Goal: Task Accomplishment & Management: Complete application form

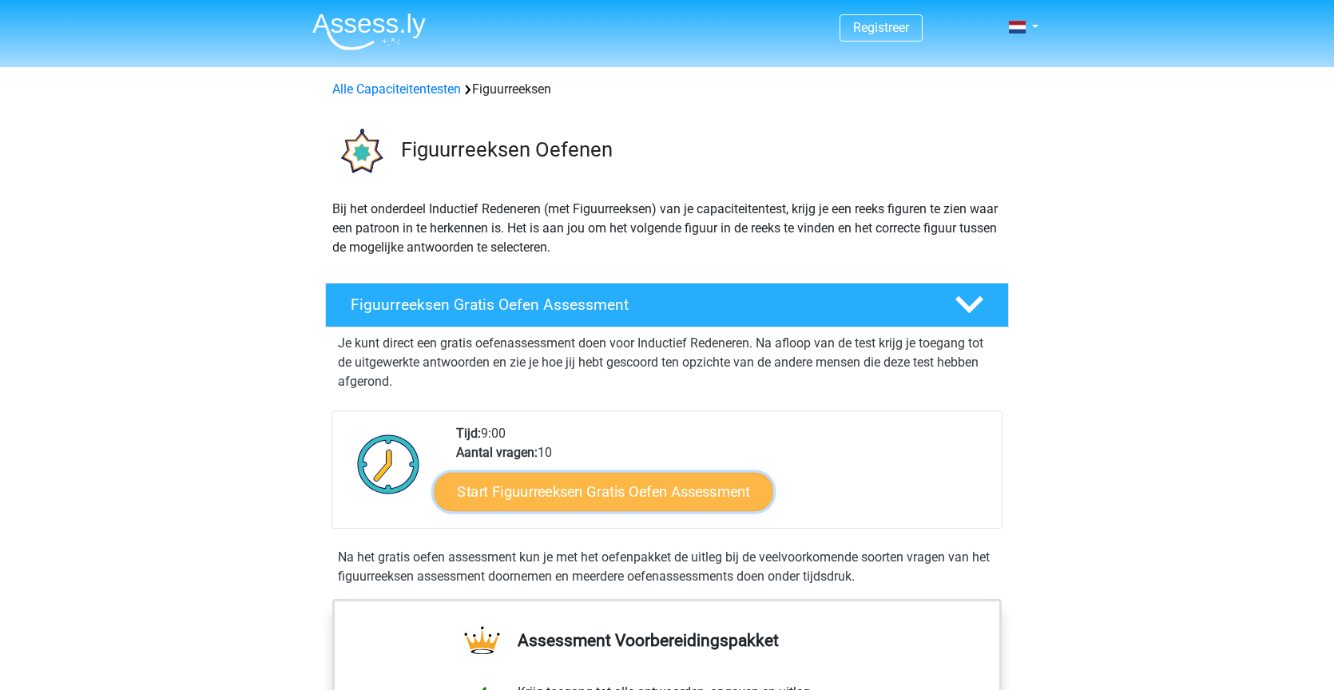
click at [574, 489] on link "Start Figuurreeksen Gratis Oefen Assessment" at bounding box center [604, 491] width 339 height 38
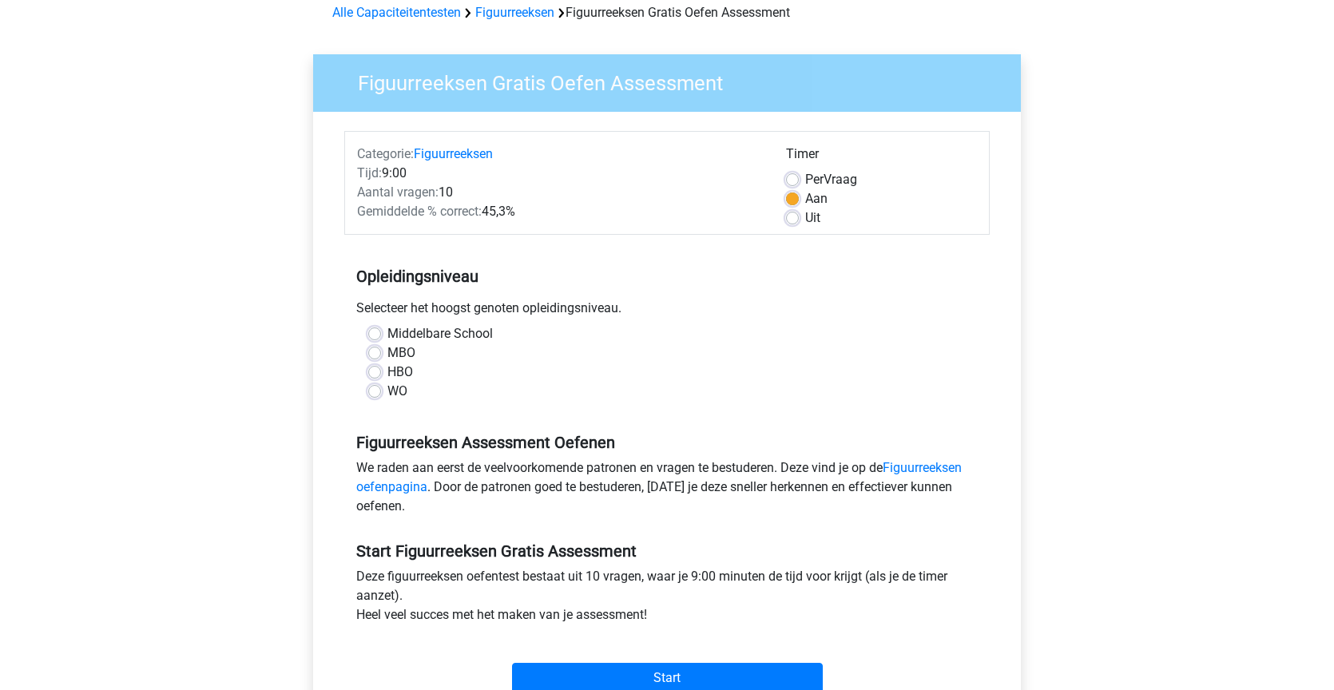
scroll to position [85, 0]
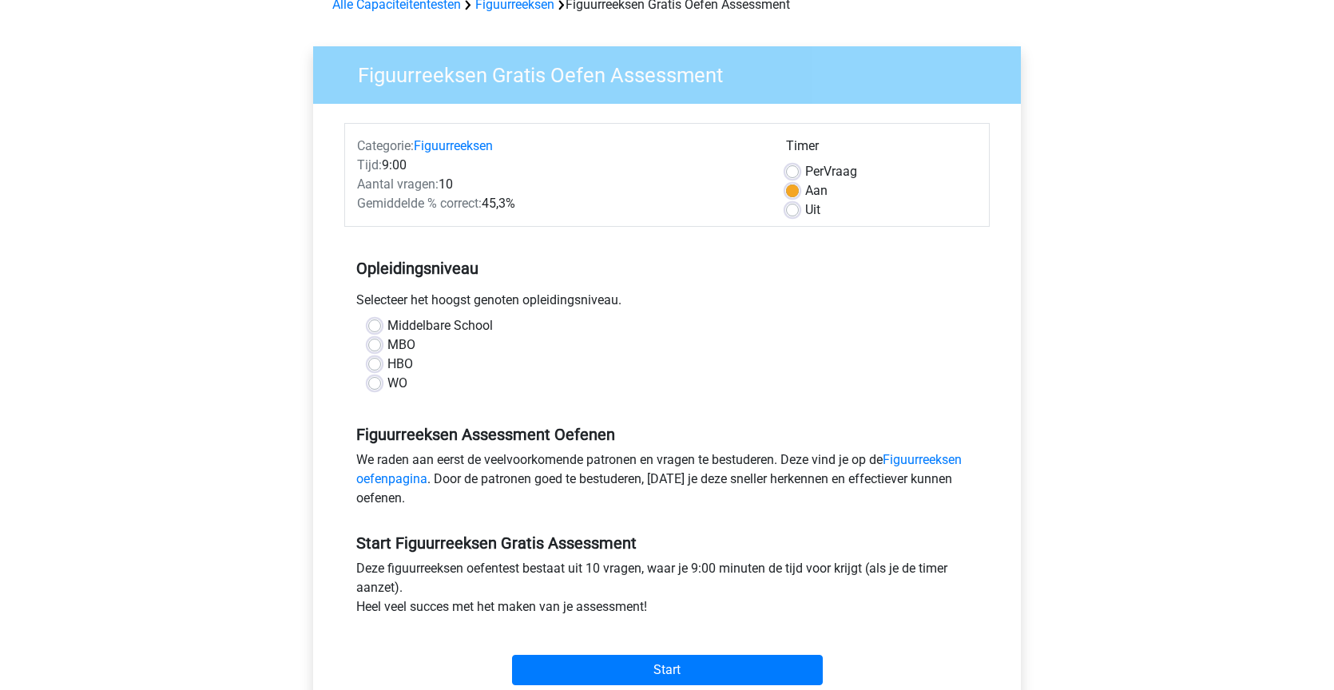
click at [388, 346] on label "MBO" at bounding box center [402, 345] width 28 height 19
click at [373, 346] on input "MBO" at bounding box center [374, 344] width 13 height 16
radio input "true"
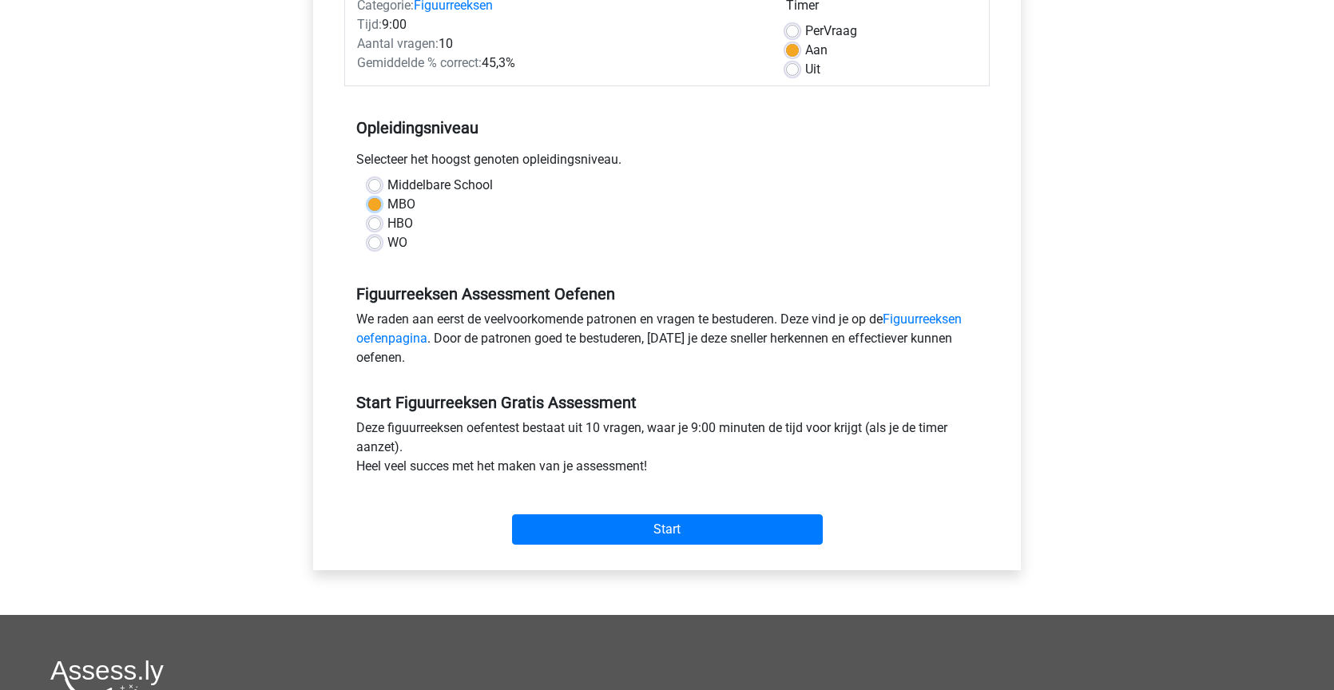
scroll to position [238, 0]
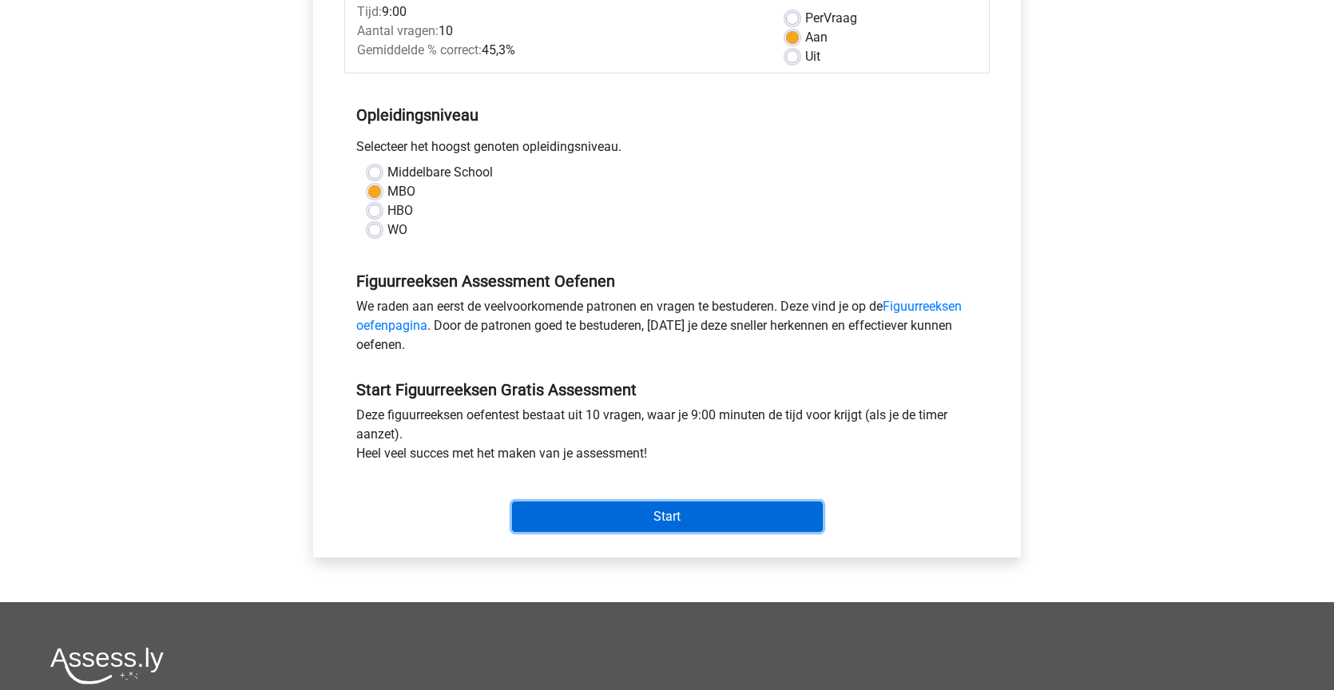
click at [674, 519] on input "Start" at bounding box center [667, 517] width 311 height 30
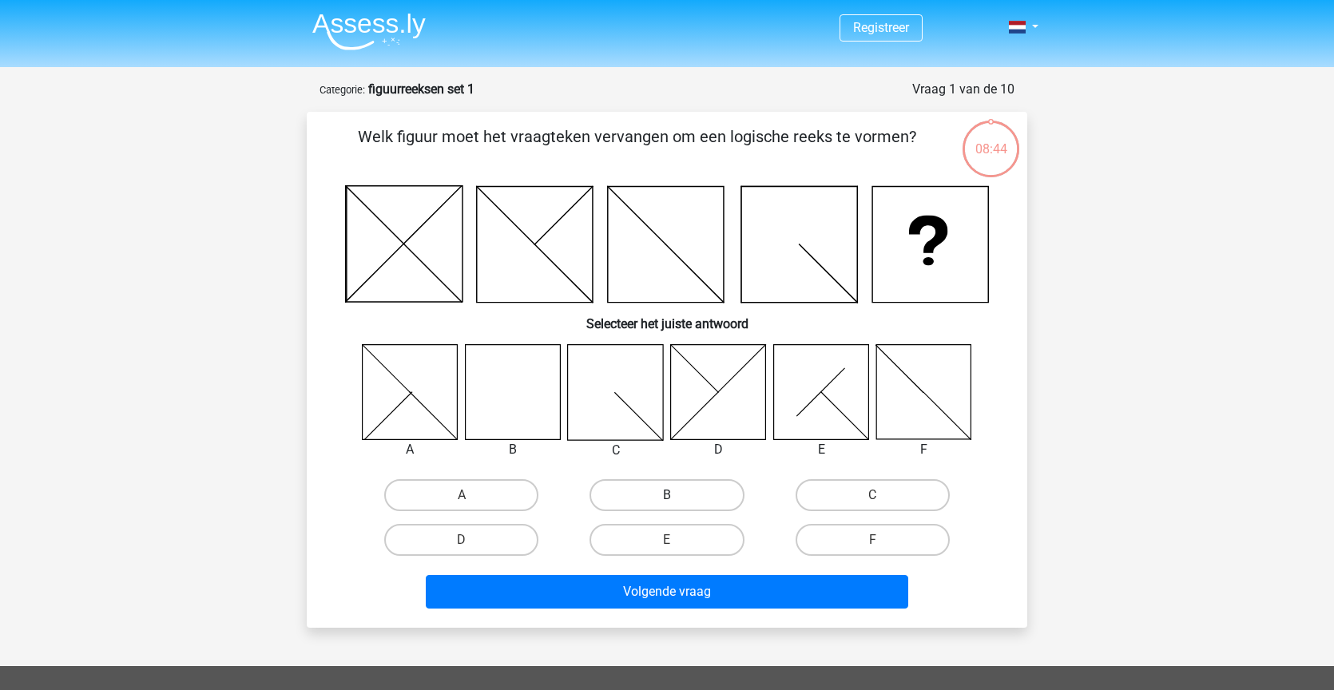
click at [664, 500] on label "B" at bounding box center [667, 495] width 154 height 32
click at [667, 500] on input "B" at bounding box center [672, 500] width 10 height 10
radio input "true"
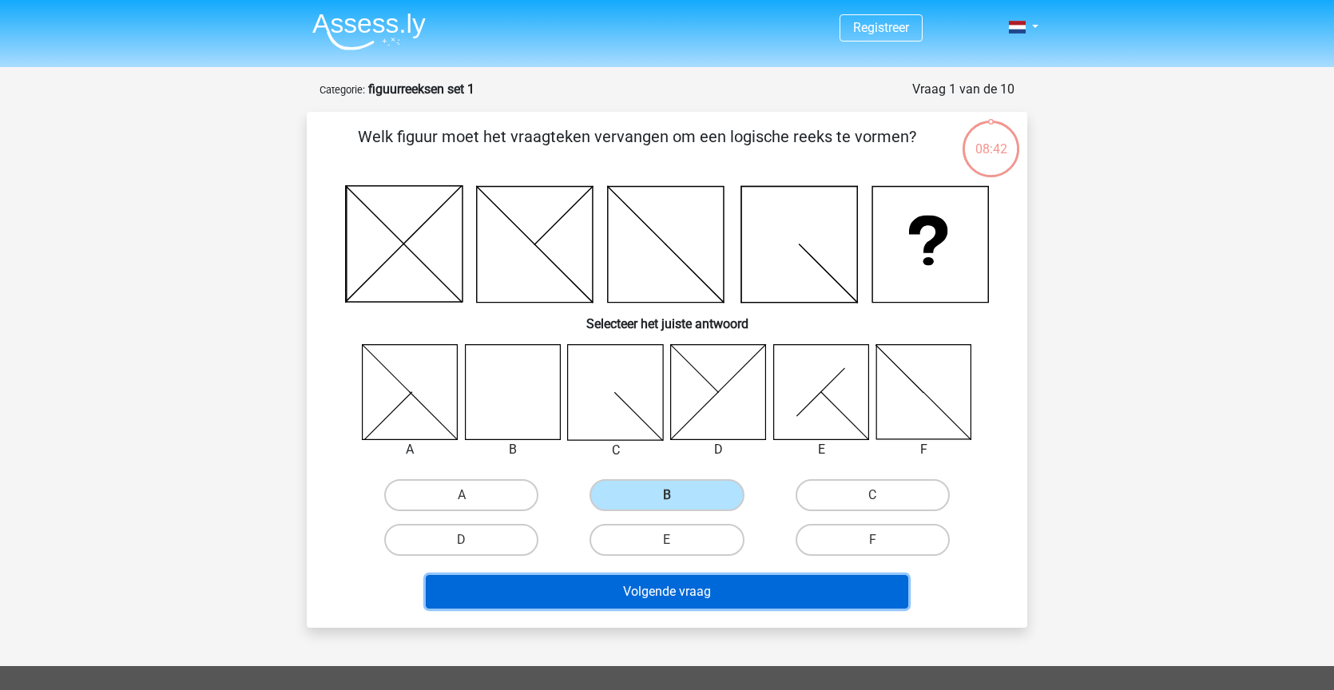
click at [677, 590] on button "Volgende vraag" at bounding box center [667, 592] width 483 height 34
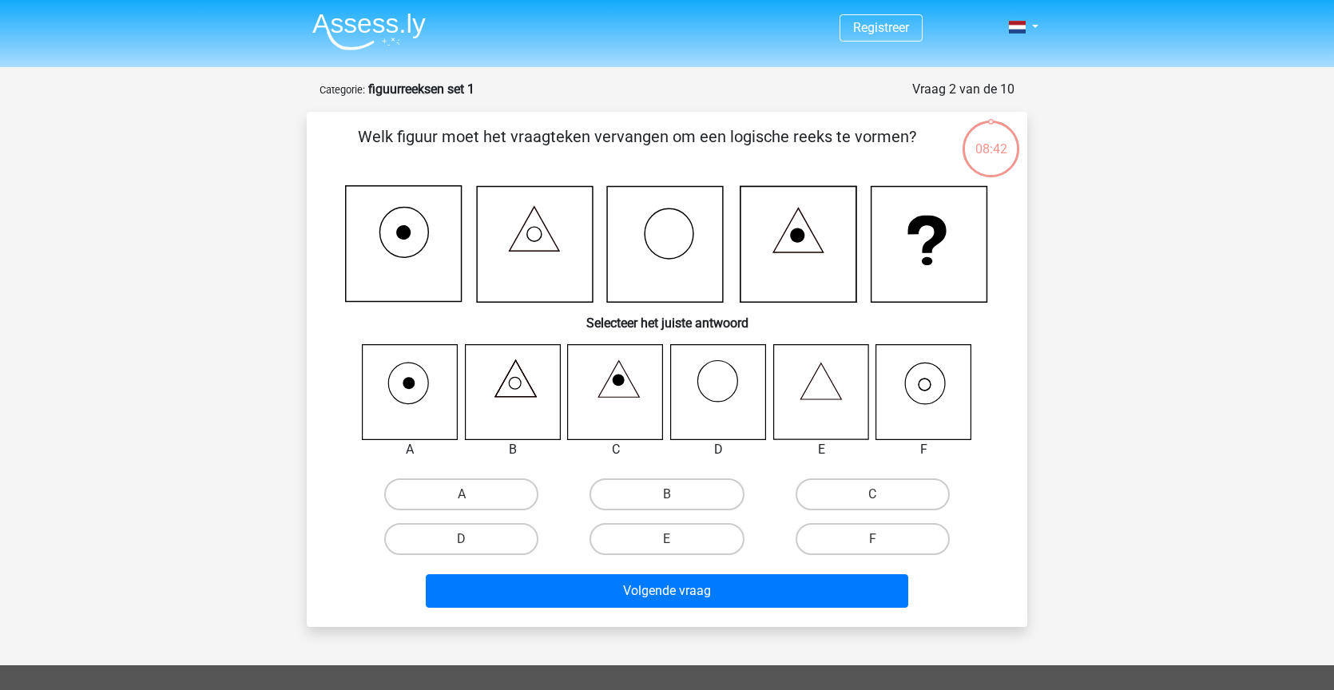
scroll to position [80, 0]
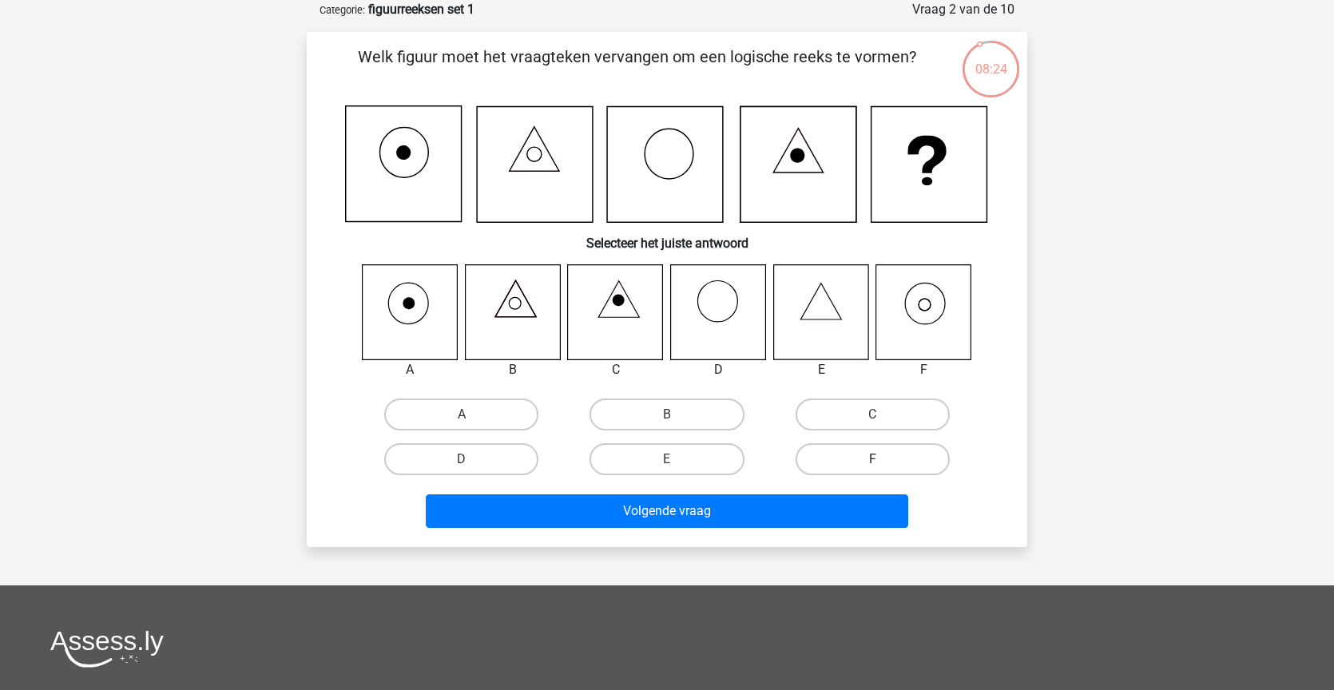
click at [882, 457] on label "F" at bounding box center [873, 459] width 154 height 32
click at [882, 459] on input "F" at bounding box center [878, 464] width 10 height 10
radio input "true"
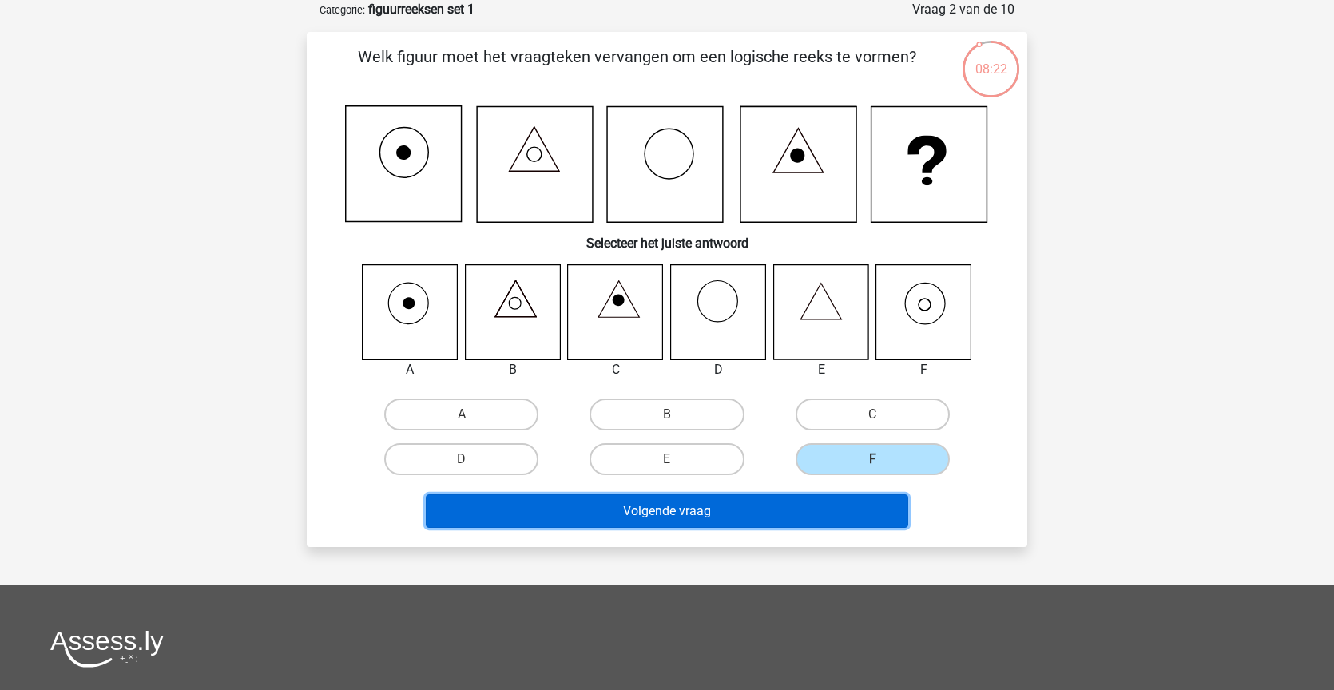
click at [682, 515] on button "Volgende vraag" at bounding box center [667, 512] width 483 height 34
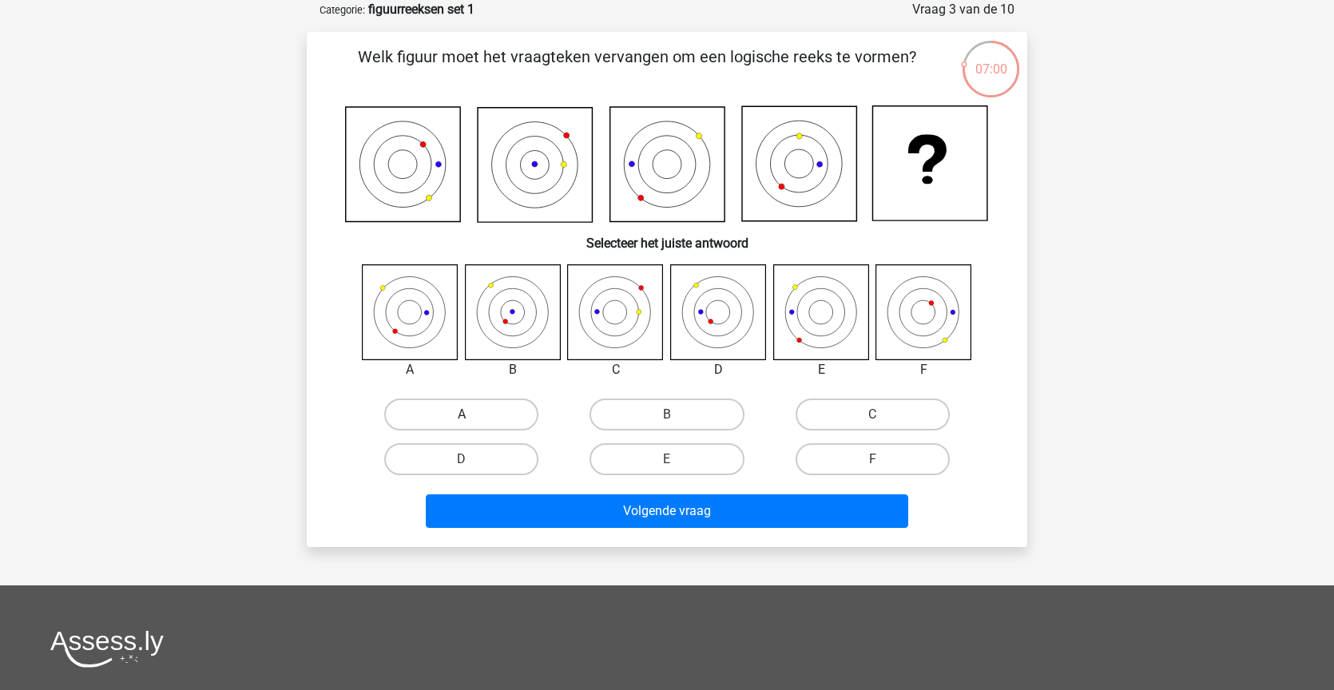
click at [475, 412] on label "A" at bounding box center [461, 415] width 154 height 32
click at [472, 415] on input "A" at bounding box center [467, 420] width 10 height 10
radio input "true"
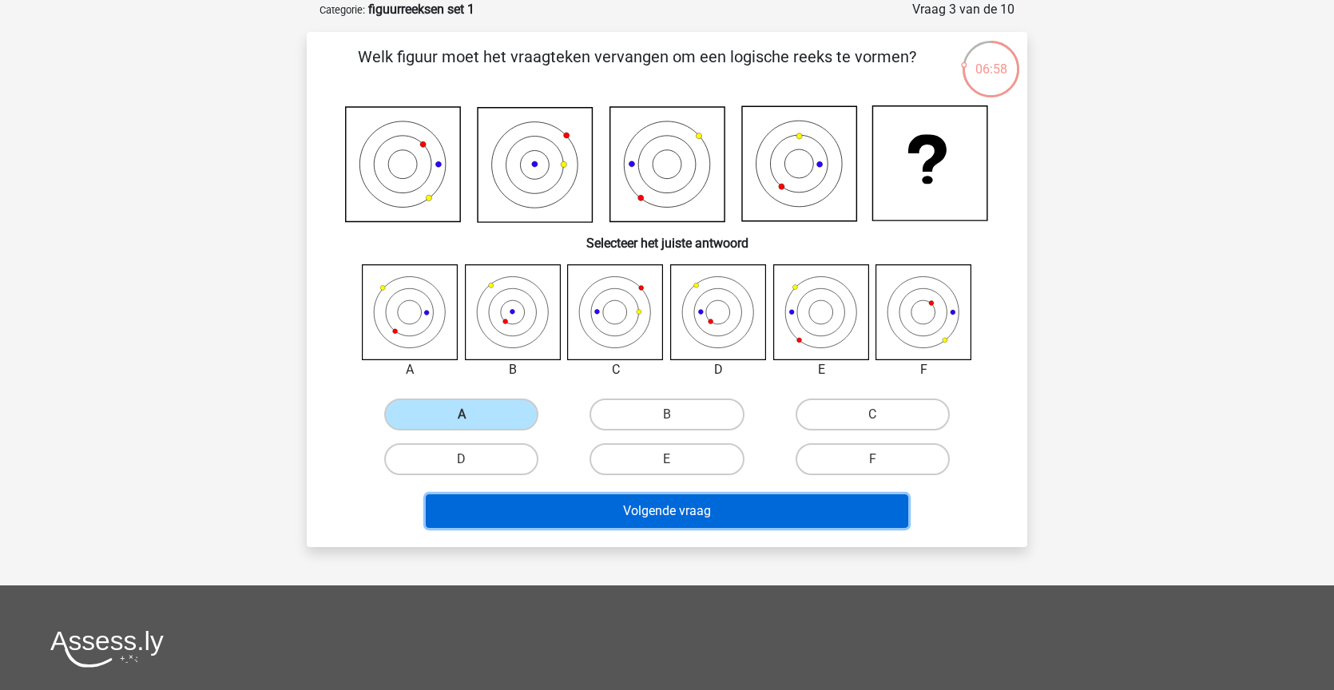
click at [662, 507] on button "Volgende vraag" at bounding box center [667, 512] width 483 height 34
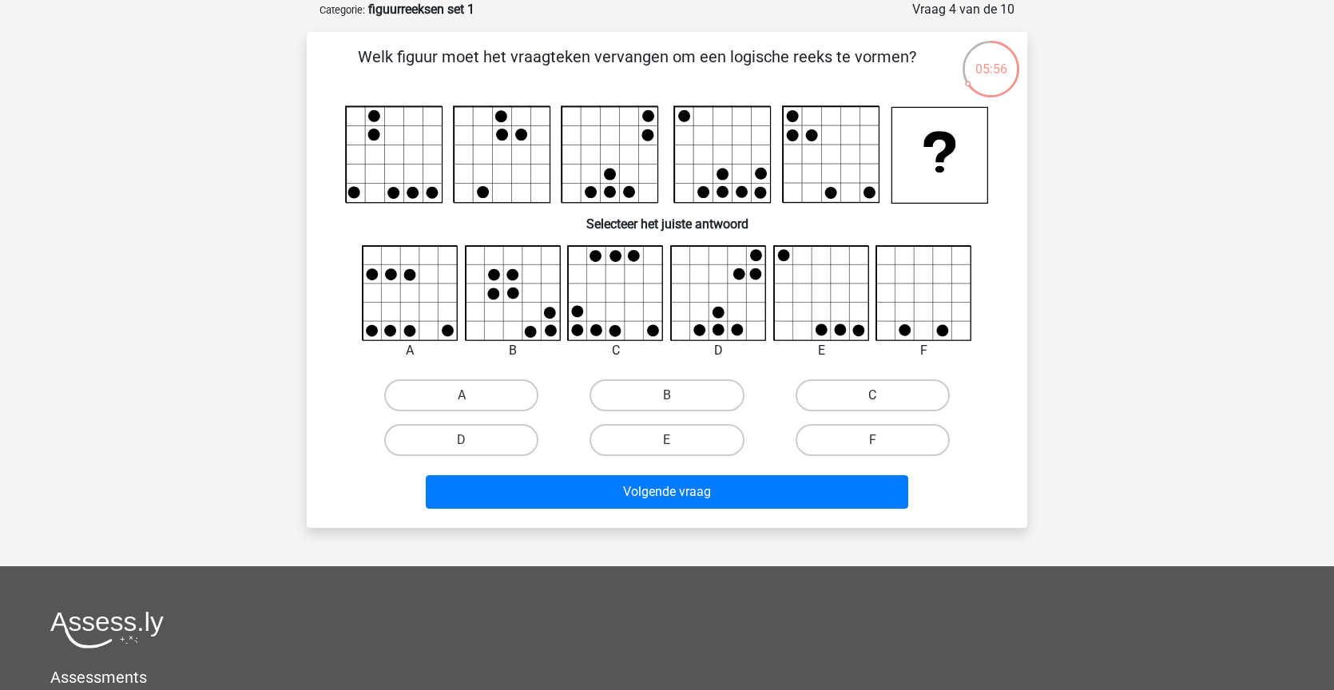
click at [869, 395] on label "C" at bounding box center [873, 396] width 154 height 32
click at [873, 396] on input "C" at bounding box center [878, 401] width 10 height 10
radio input "true"
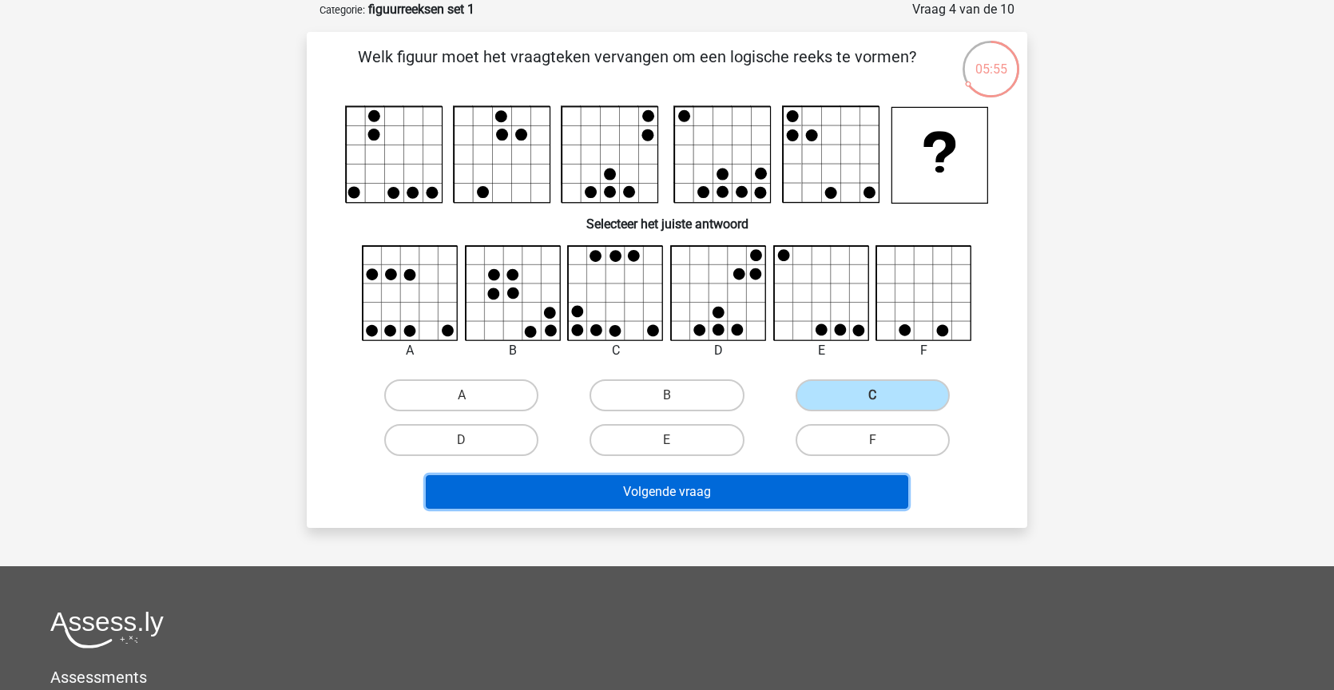
click at [675, 494] on button "Volgende vraag" at bounding box center [667, 492] width 483 height 34
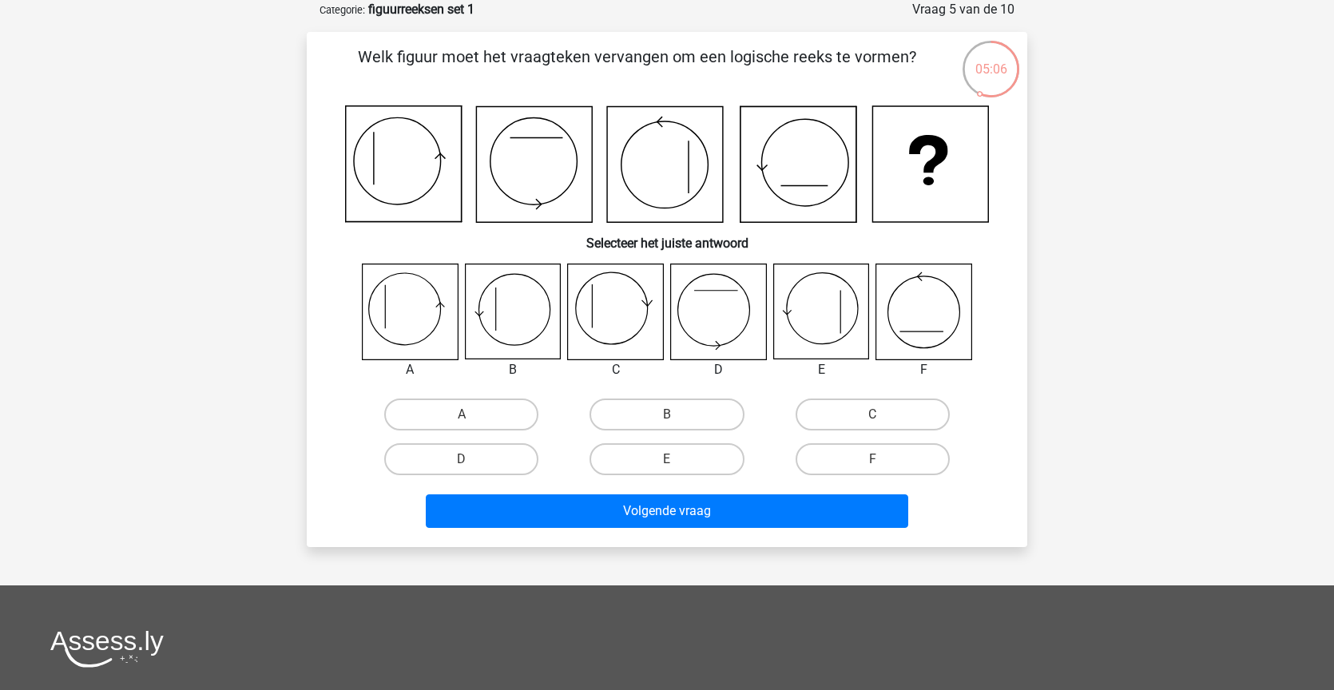
click at [878, 418] on input "C" at bounding box center [878, 420] width 10 height 10
radio input "true"
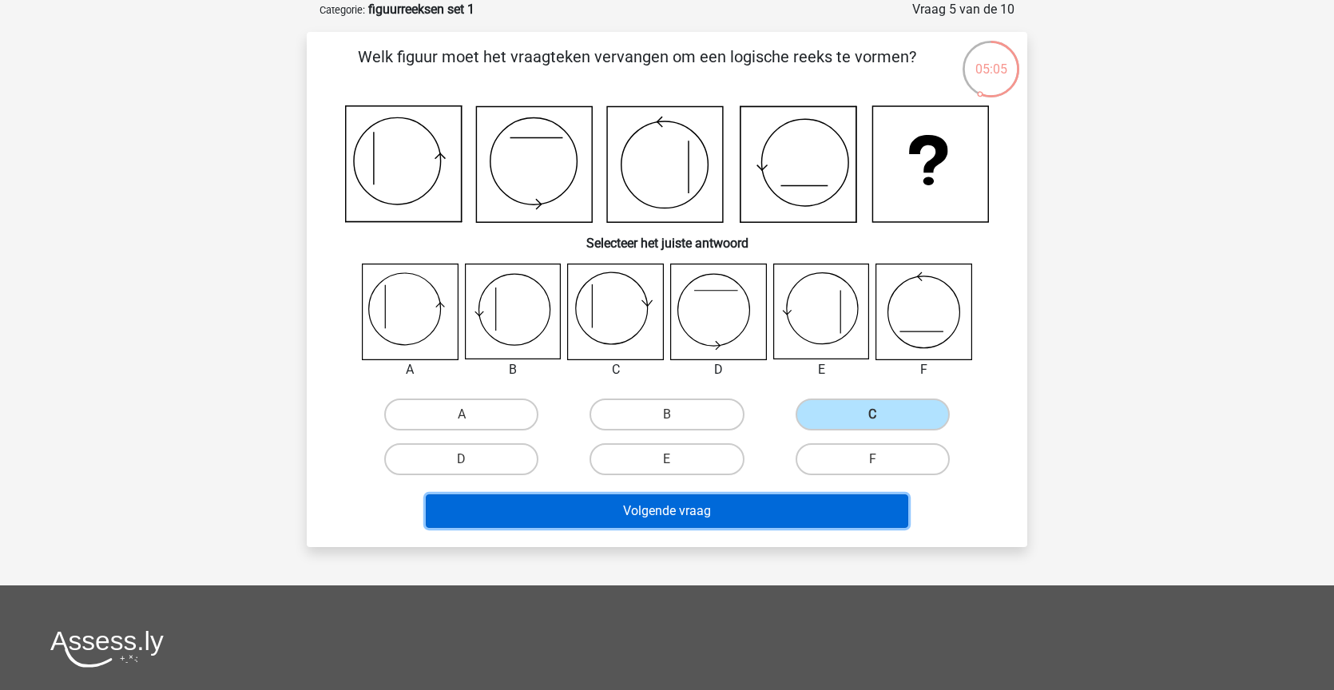
click at [668, 515] on button "Volgende vraag" at bounding box center [667, 512] width 483 height 34
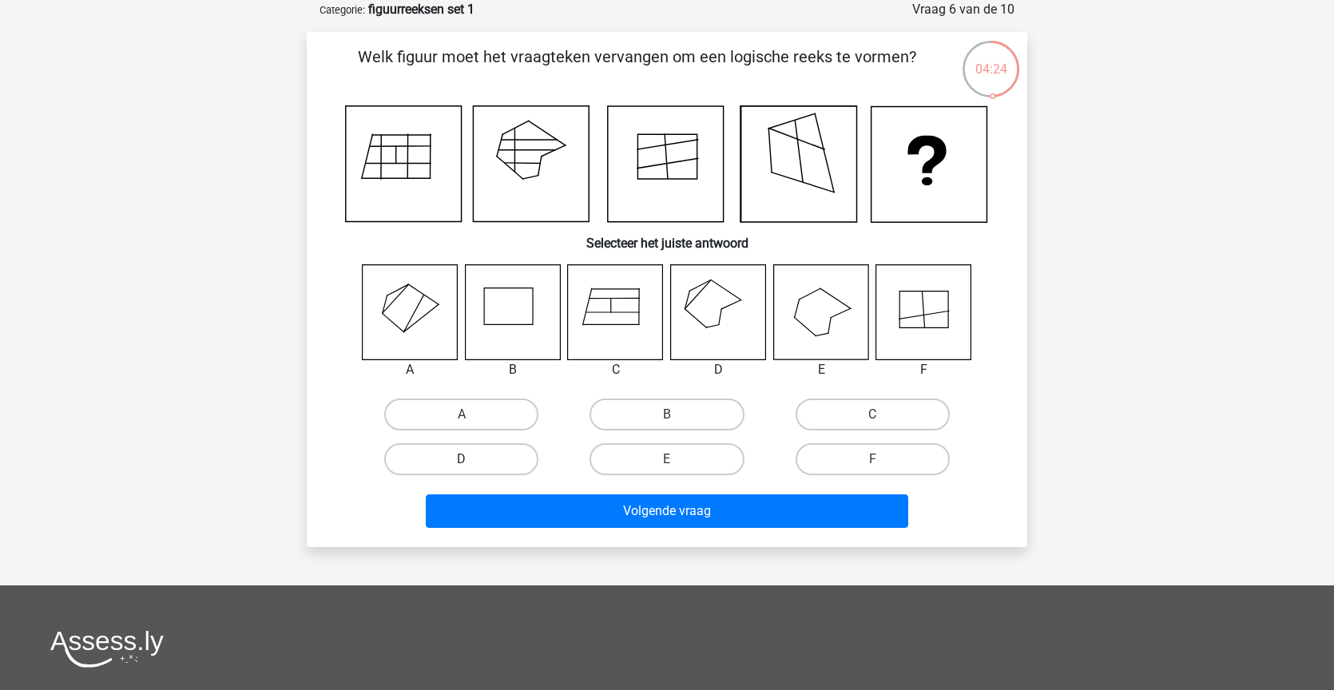
click at [502, 464] on label "D" at bounding box center [461, 459] width 154 height 32
click at [472, 464] on input "D" at bounding box center [467, 464] width 10 height 10
radio input "true"
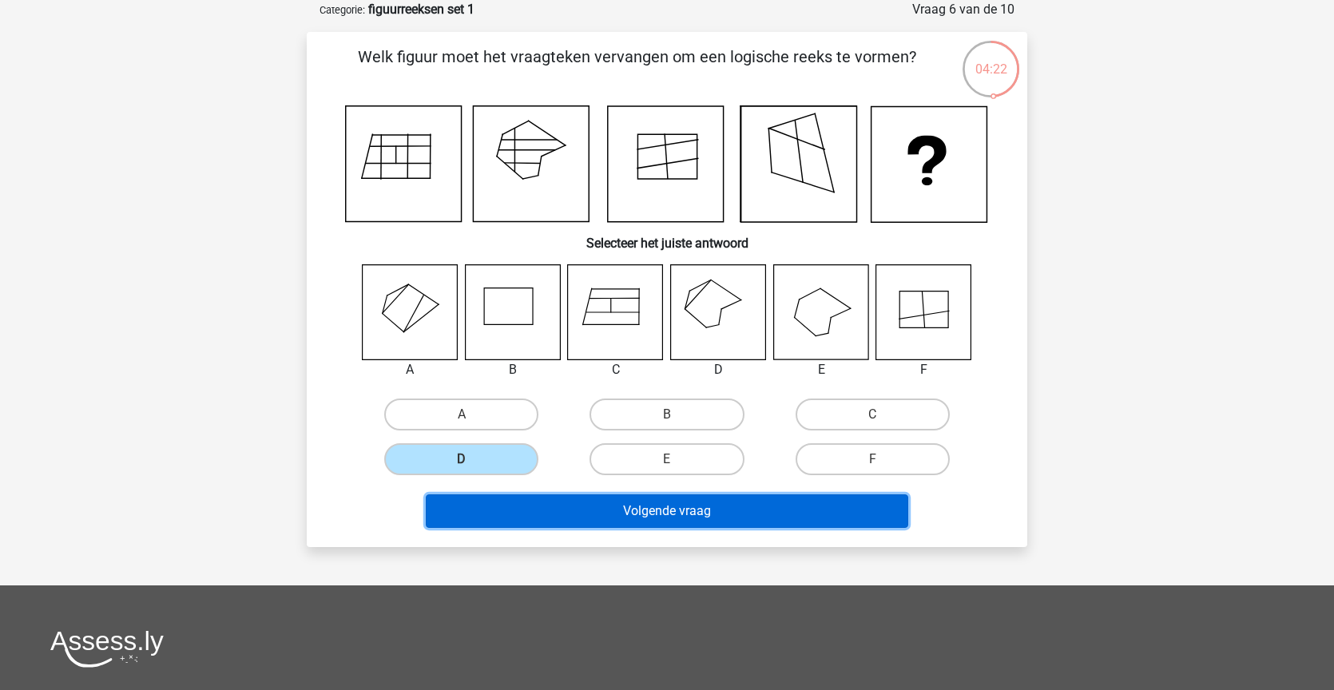
click at [662, 509] on button "Volgende vraag" at bounding box center [667, 512] width 483 height 34
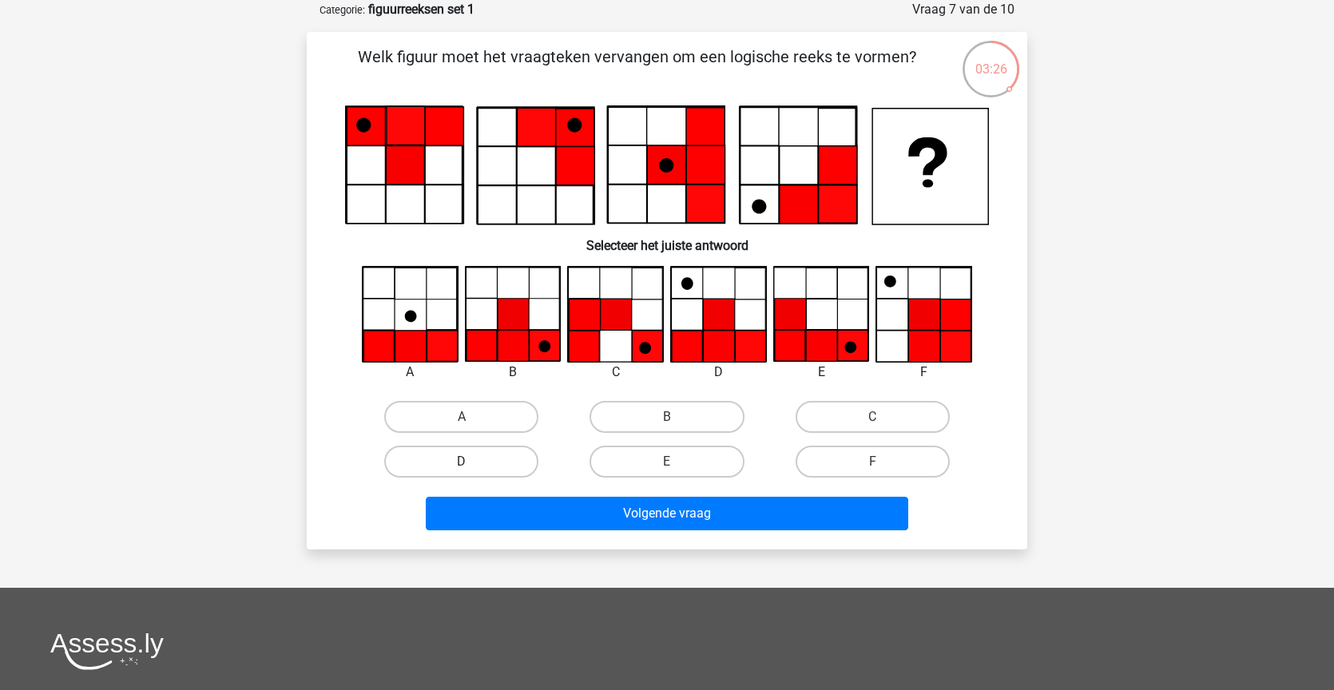
click at [500, 467] on label "D" at bounding box center [461, 462] width 154 height 32
click at [472, 467] on input "D" at bounding box center [467, 467] width 10 height 10
radio input "true"
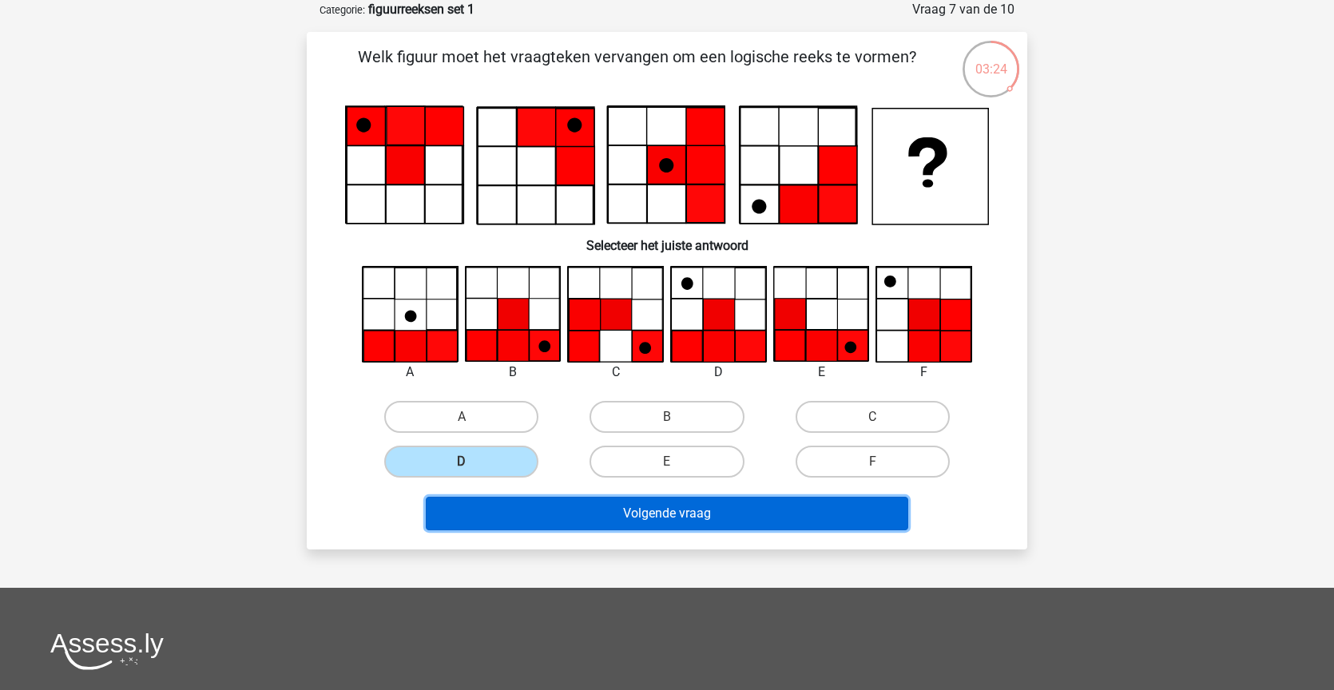
click at [665, 511] on button "Volgende vraag" at bounding box center [667, 514] width 483 height 34
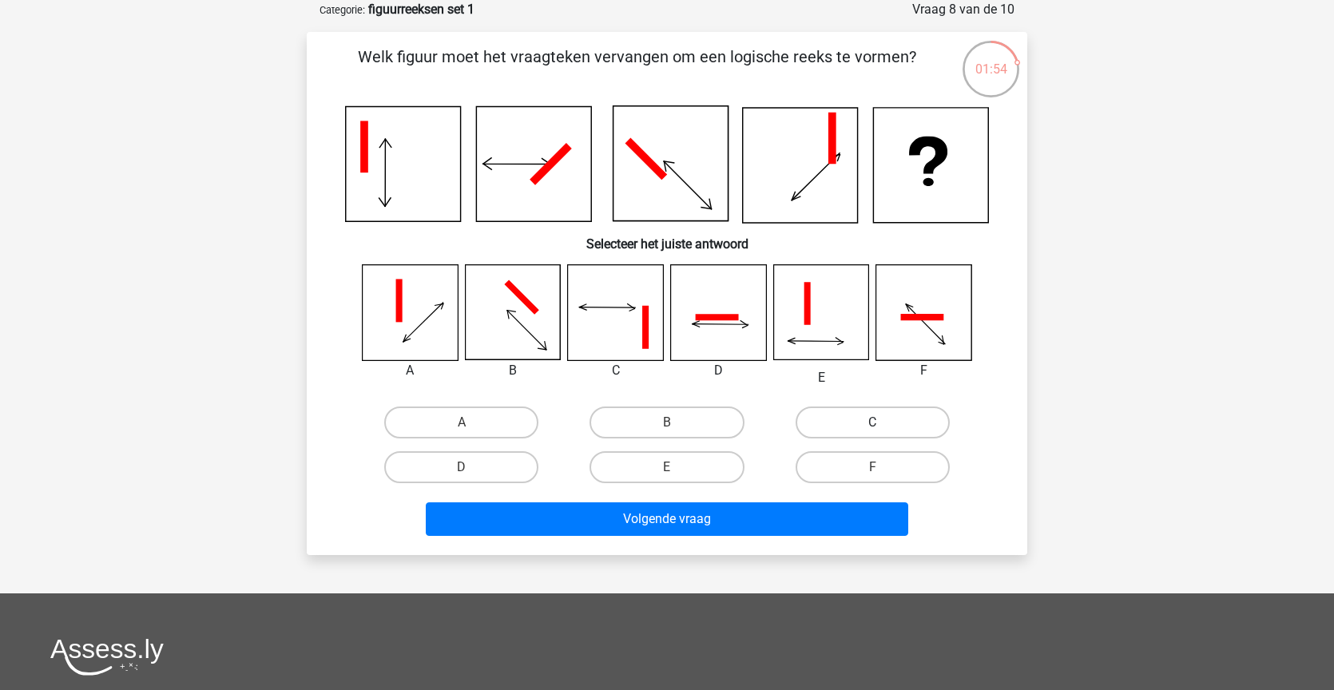
click at [841, 416] on label "C" at bounding box center [873, 423] width 154 height 32
click at [873, 423] on input "C" at bounding box center [878, 428] width 10 height 10
radio input "true"
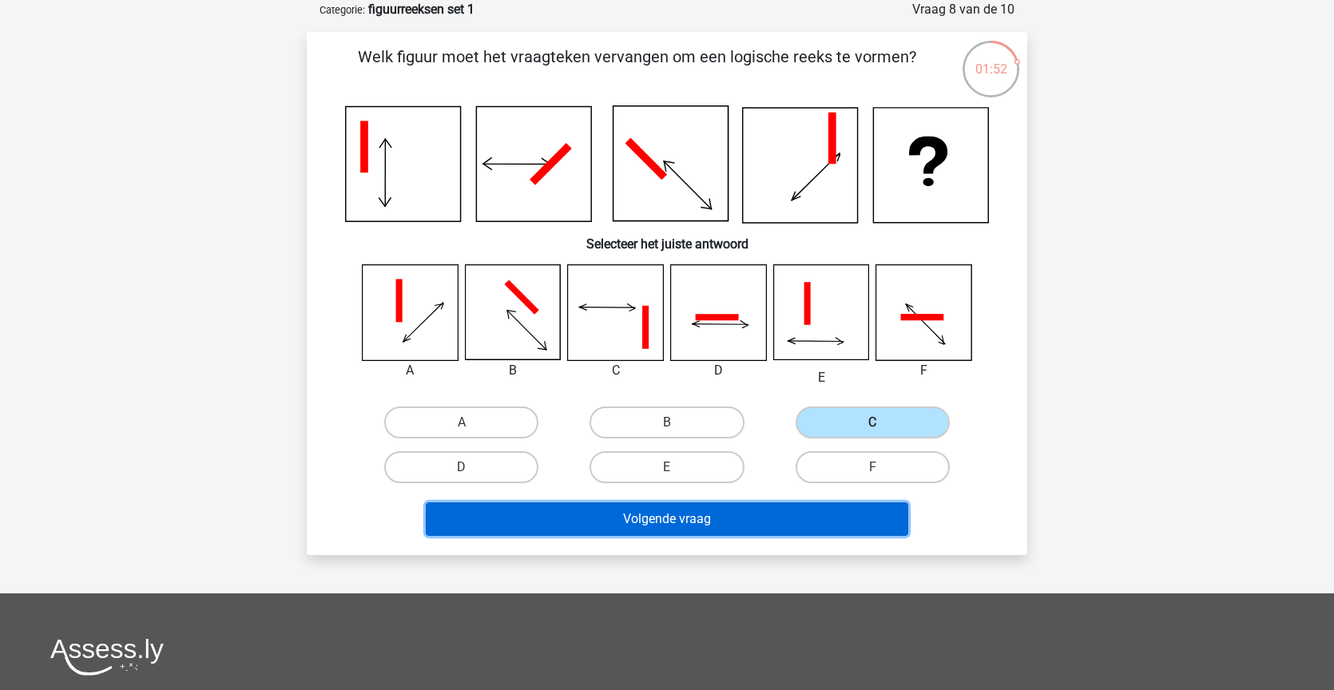
click at [676, 518] on button "Volgende vraag" at bounding box center [667, 520] width 483 height 34
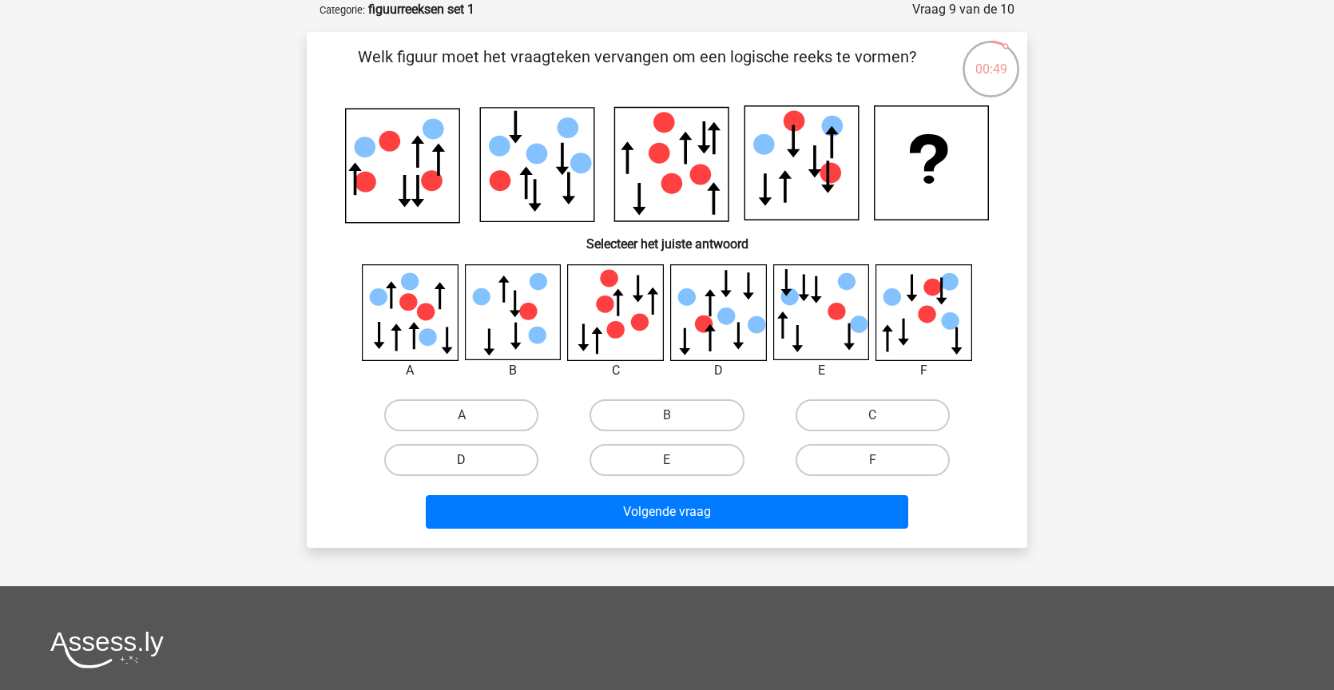
click at [510, 463] on label "D" at bounding box center [461, 460] width 154 height 32
click at [472, 463] on input "D" at bounding box center [467, 465] width 10 height 10
radio input "true"
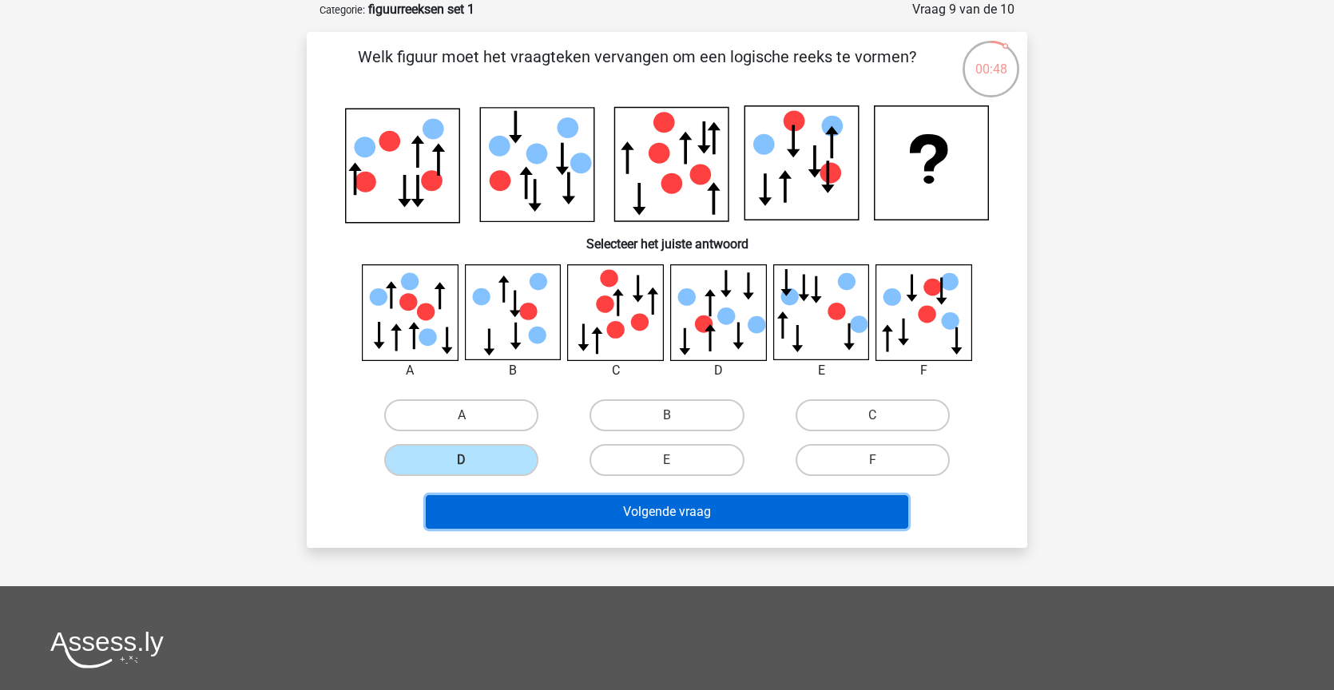
click at [663, 513] on button "Volgende vraag" at bounding box center [667, 512] width 483 height 34
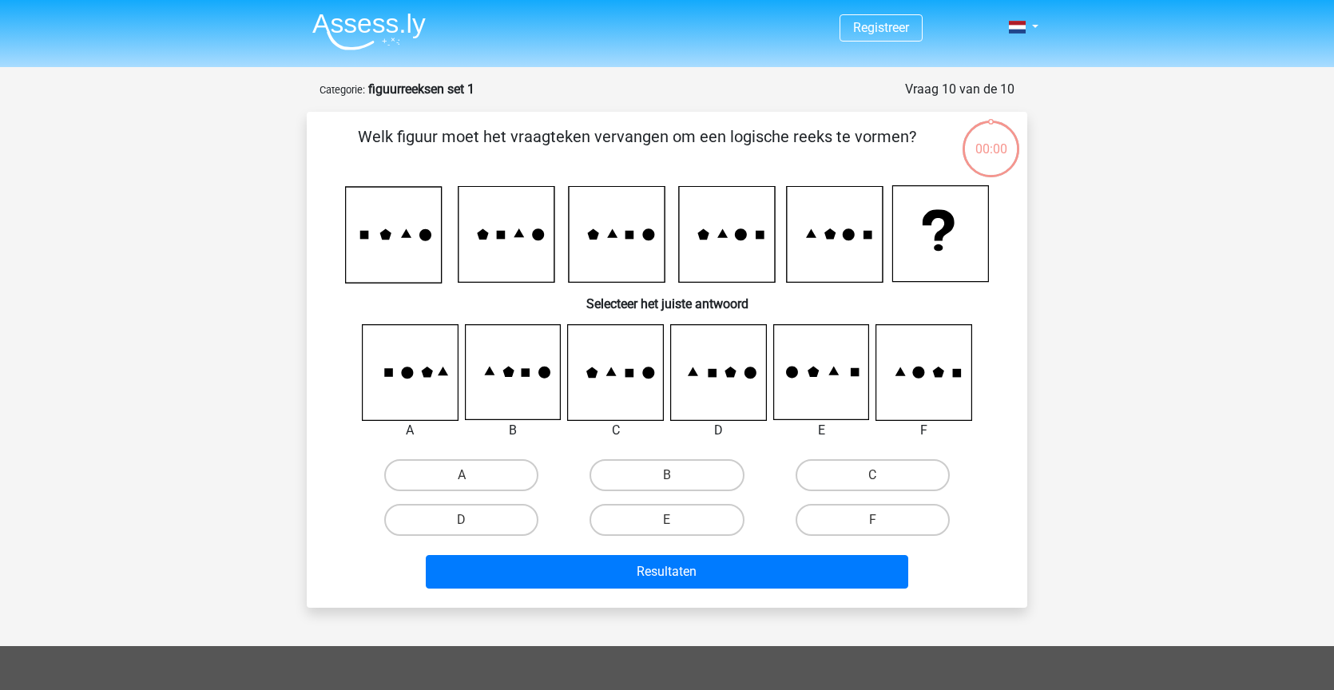
scroll to position [80, 0]
